Goal: Task Accomplishment & Management: Use online tool/utility

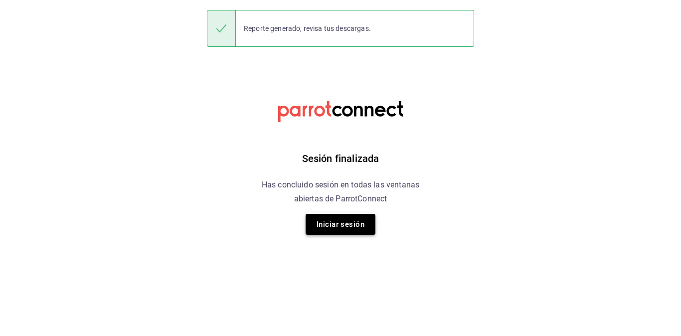
click at [360, 228] on button "Iniciar sesión" at bounding box center [341, 224] width 70 height 21
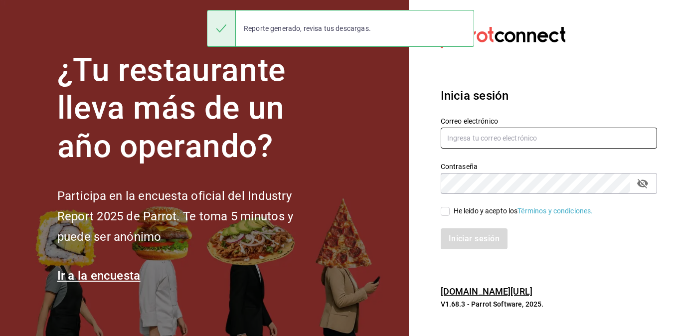
type input "[EMAIL_ADDRESS][DOMAIN_NAME]"
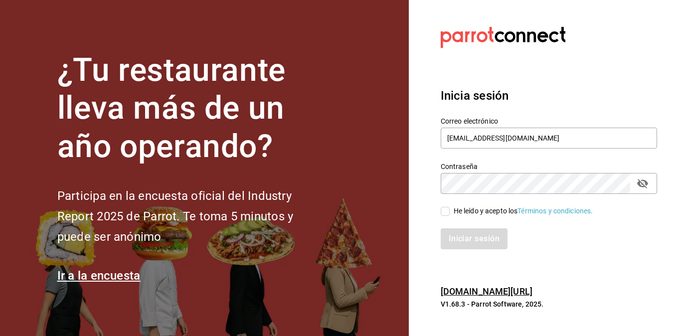
click at [446, 212] on input "He leído y acepto los Términos y condiciones." at bounding box center [445, 211] width 9 height 9
checkbox input "true"
click at [465, 244] on button "Iniciar sesión" at bounding box center [475, 238] width 68 height 21
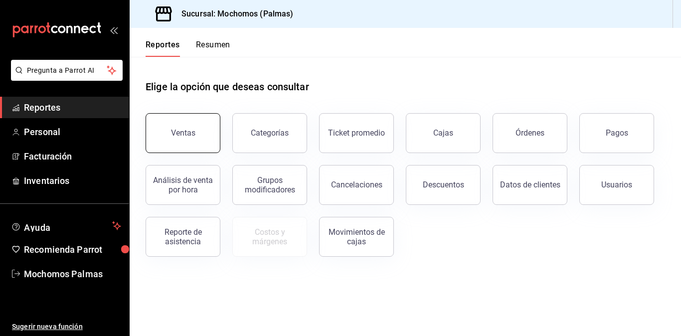
click at [202, 132] on button "Ventas" at bounding box center [183, 133] width 75 height 40
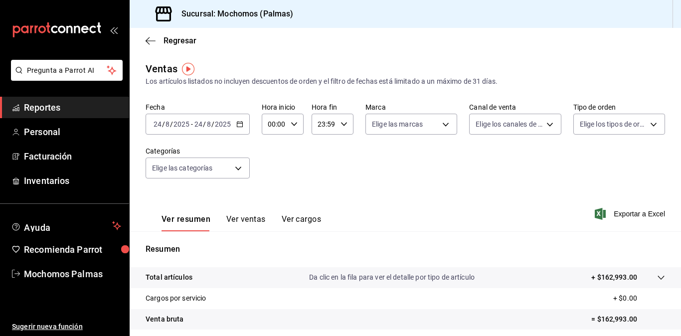
click at [241, 126] on icon "button" at bounding box center [239, 124] width 7 height 7
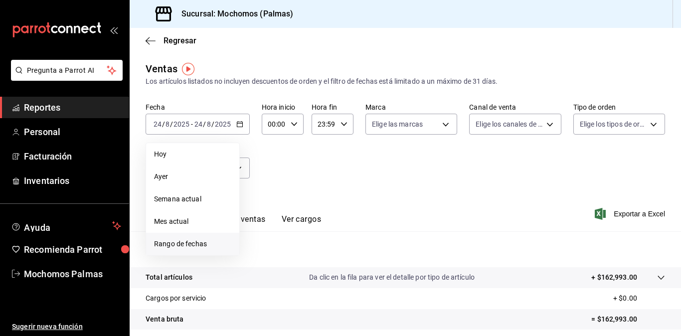
click at [191, 239] on span "Rango de fechas" at bounding box center [192, 244] width 77 height 10
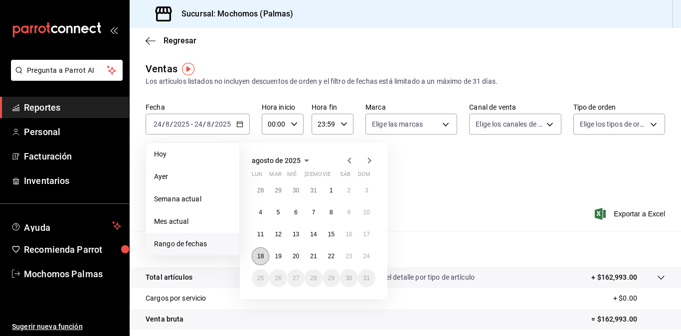
click at [255, 253] on button "18" at bounding box center [260, 256] width 17 height 18
drag, startPoint x: 255, startPoint y: 253, endPoint x: 368, endPoint y: 257, distance: 112.8
click at [368, 257] on div "28 29 30 31 1 2 3 4 5 6 7 8 9 10 11 12 13 14 15 16 17 18 19 20 21 22 23 24 25 2…" at bounding box center [314, 235] width 124 height 106
click at [368, 257] on abbr "24" at bounding box center [367, 256] width 6 height 7
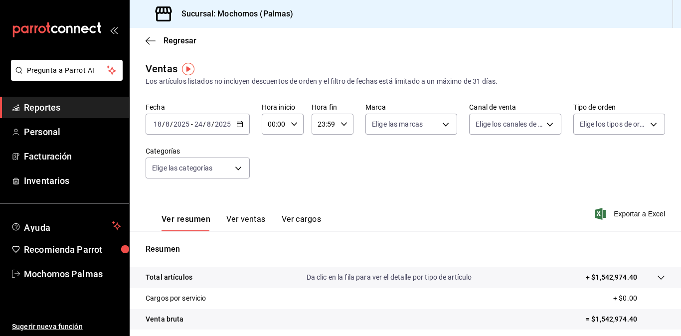
click at [293, 125] on \(Stroke\) "button" at bounding box center [294, 123] width 6 height 3
click at [269, 211] on button "03" at bounding box center [271, 221] width 16 height 20
type input "03:00"
click at [273, 173] on span "05" at bounding box center [271, 170] width 4 height 8
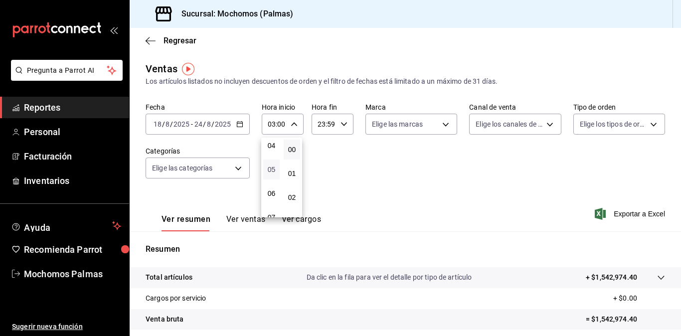
type input "05:00"
click at [239, 123] on div at bounding box center [340, 168] width 681 height 336
click at [239, 123] on icon "button" at bounding box center [239, 124] width 7 height 7
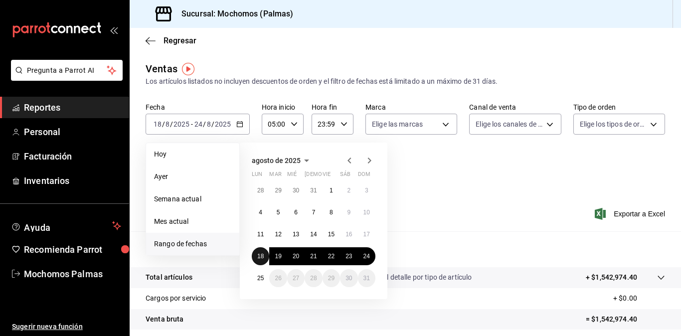
click at [262, 252] on button "18" at bounding box center [260, 256] width 17 height 18
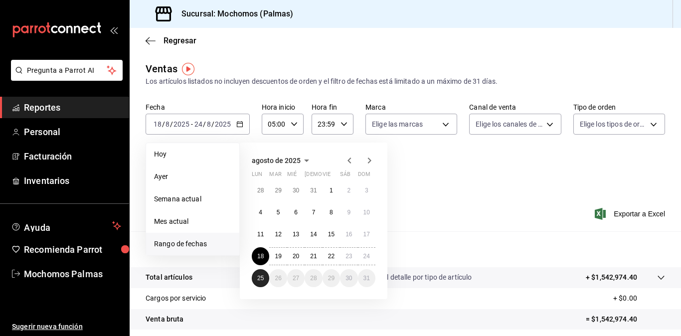
click at [263, 275] on abbr "25" at bounding box center [260, 278] width 6 height 7
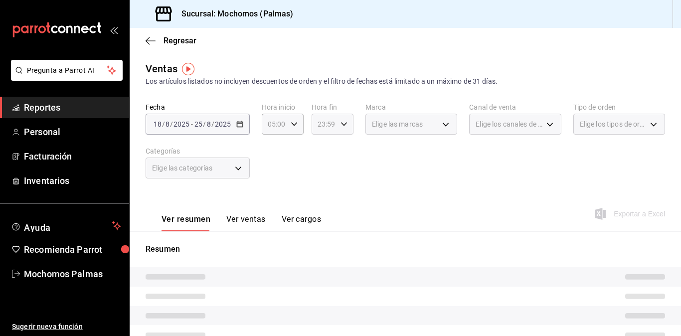
click at [342, 127] on icon "button" at bounding box center [344, 124] width 7 height 7
click at [318, 143] on button "20" at bounding box center [320, 134] width 16 height 20
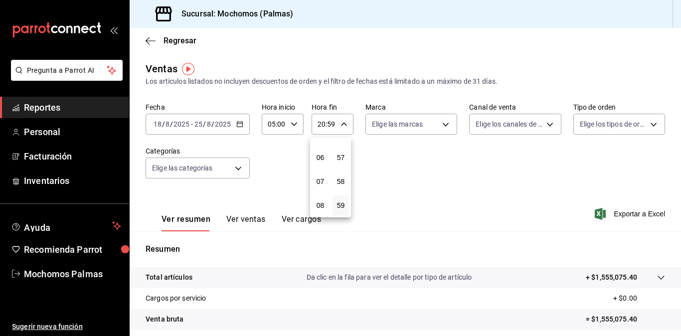
scroll to position [116, 0]
click at [323, 148] on button "05" at bounding box center [320, 154] width 16 height 20
type input "05:59"
click at [340, 140] on button "56" at bounding box center [341, 134] width 16 height 20
click at [340, 147] on span "00" at bounding box center [341, 150] width 4 height 8
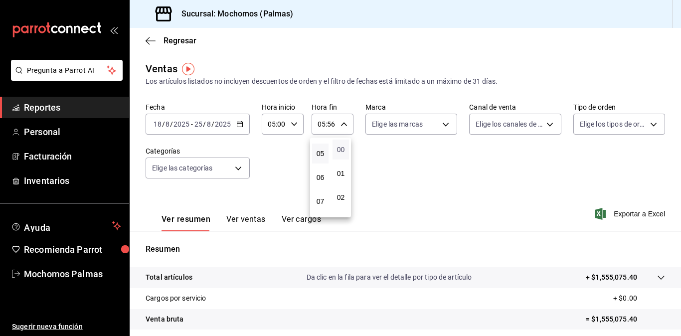
type input "05:00"
click at [607, 213] on div at bounding box center [340, 168] width 681 height 336
click at [602, 214] on span "Exportar a Excel" at bounding box center [631, 214] width 68 height 12
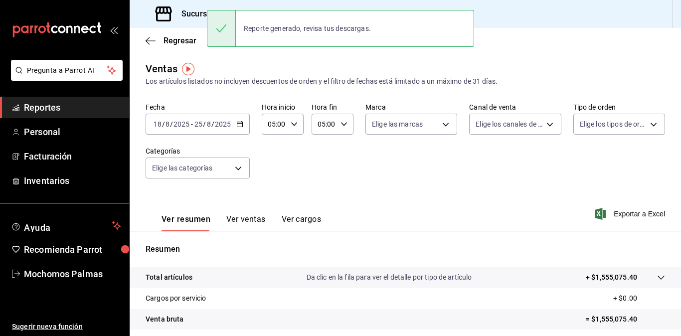
click at [60, 105] on span "Reportes" at bounding box center [72, 107] width 97 height 13
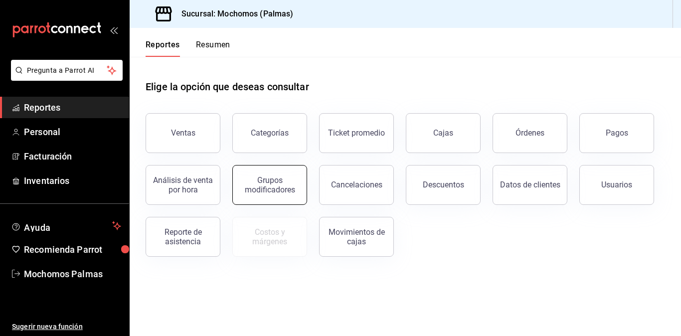
click at [276, 193] on div "Grupos modificadores" at bounding box center [270, 185] width 62 height 19
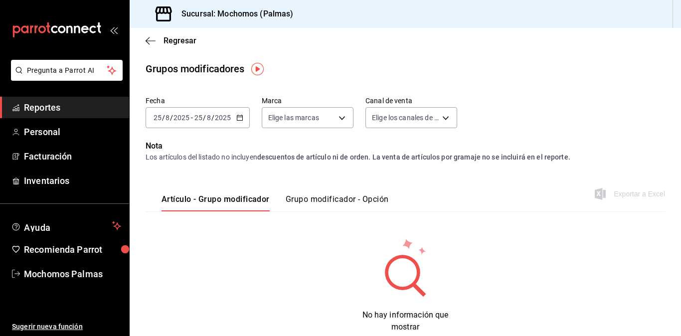
click at [316, 195] on button "Grupo modificador - Opción" at bounding box center [337, 202] width 103 height 17
click at [240, 121] on \(Stroke\) "button" at bounding box center [240, 117] width 6 height 5
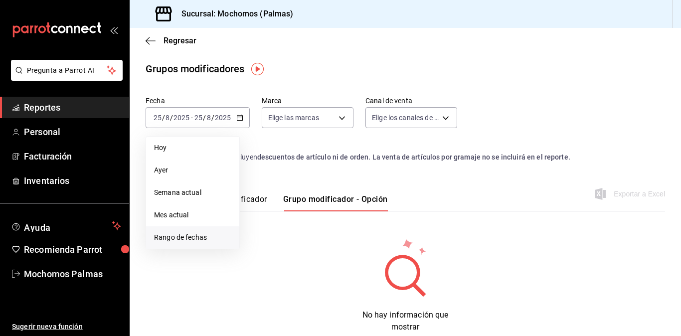
click at [198, 236] on span "Rango de fechas" at bounding box center [192, 237] width 77 height 10
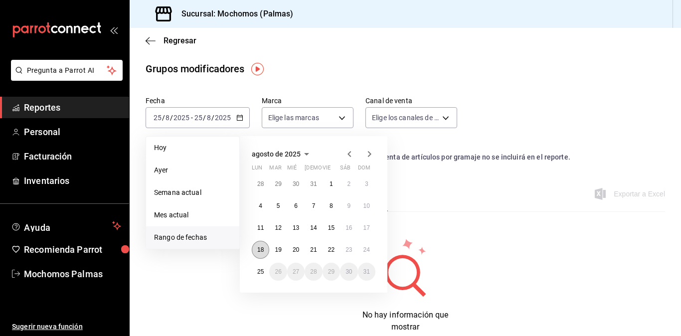
click at [263, 249] on abbr "18" at bounding box center [260, 249] width 6 height 7
click at [264, 272] on button "25" at bounding box center [260, 272] width 17 height 18
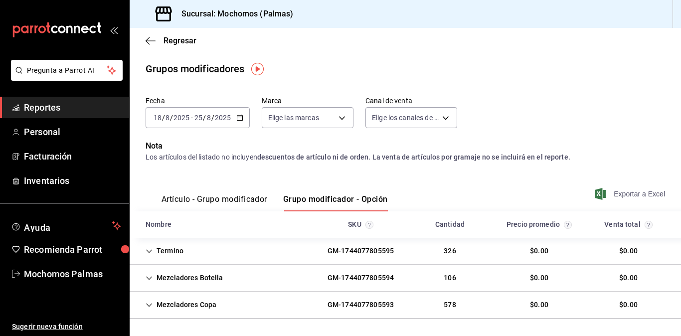
click at [608, 192] on span "Exportar a Excel" at bounding box center [631, 194] width 68 height 12
